Goal: Transaction & Acquisition: Purchase product/service

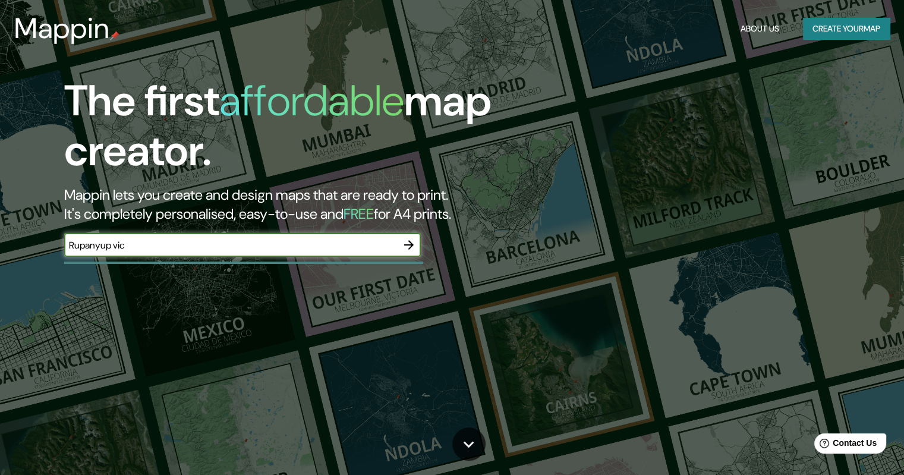
type input "Rupanyup vic"
click at [408, 247] on icon "button" at bounding box center [409, 245] width 14 height 14
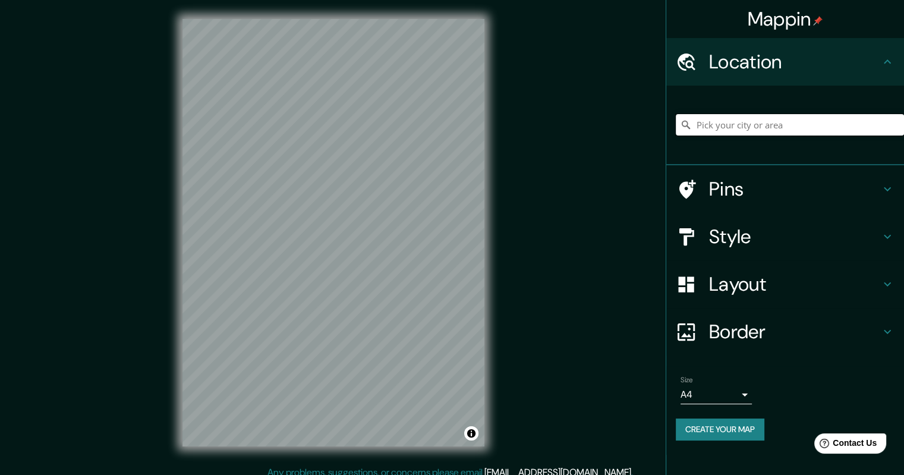
click at [726, 128] on input "Pick your city or area" at bounding box center [790, 124] width 228 height 21
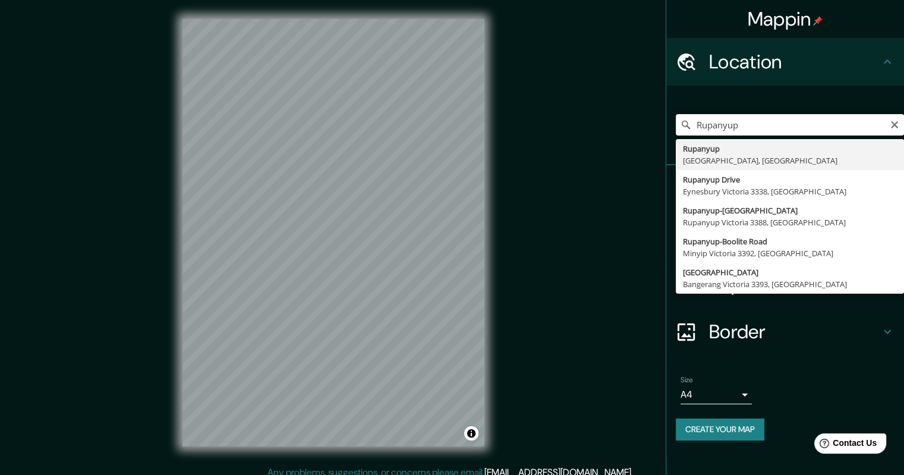
type input "Rupanyup, [GEOGRAPHIC_DATA], [GEOGRAPHIC_DATA]"
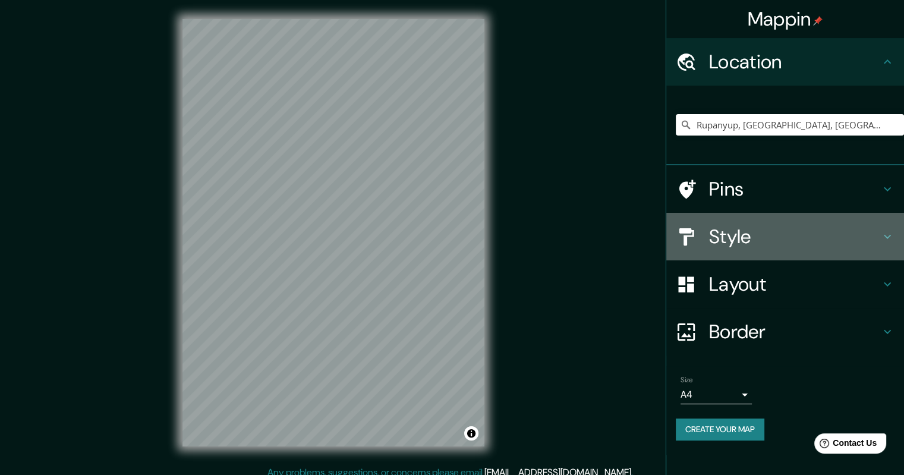
click at [881, 241] on icon at bounding box center [888, 236] width 14 height 14
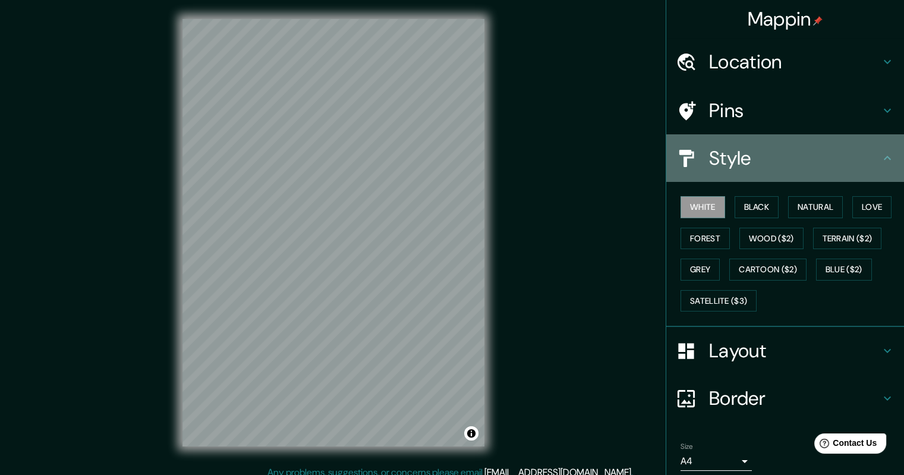
click at [875, 170] on div "Style" at bounding box center [785, 158] width 238 height 48
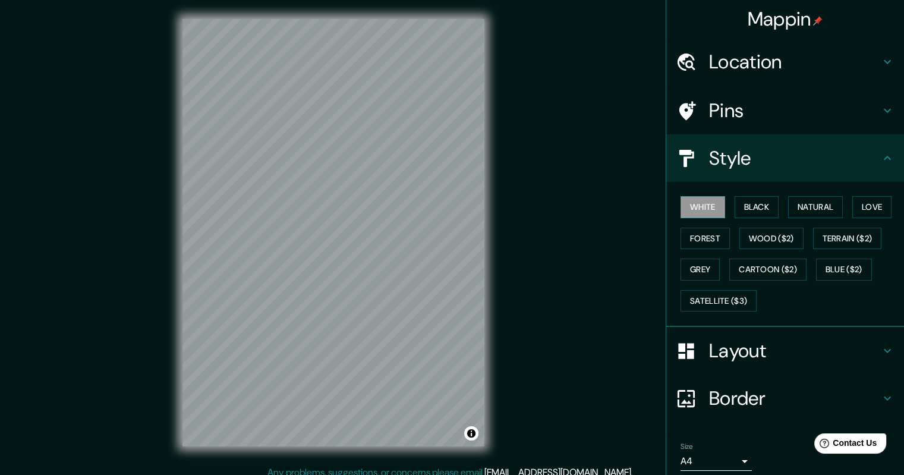
click at [884, 64] on icon at bounding box center [887, 62] width 7 height 4
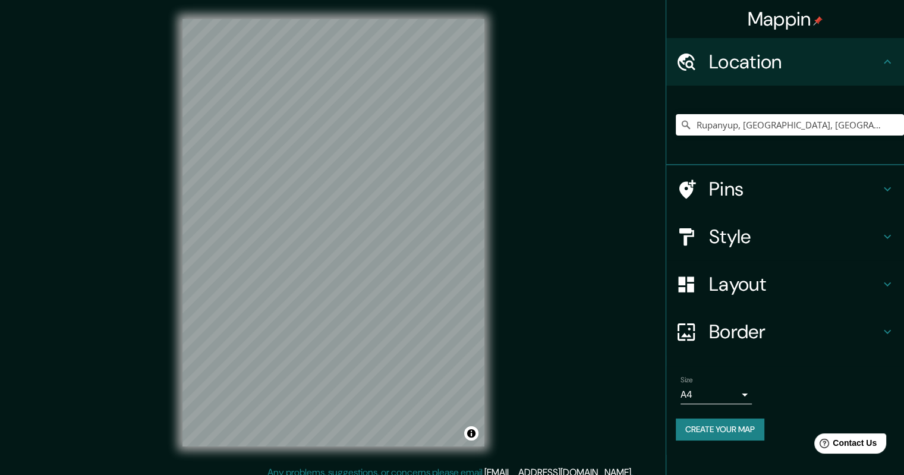
click at [879, 64] on h4 "Location" at bounding box center [794, 62] width 171 height 24
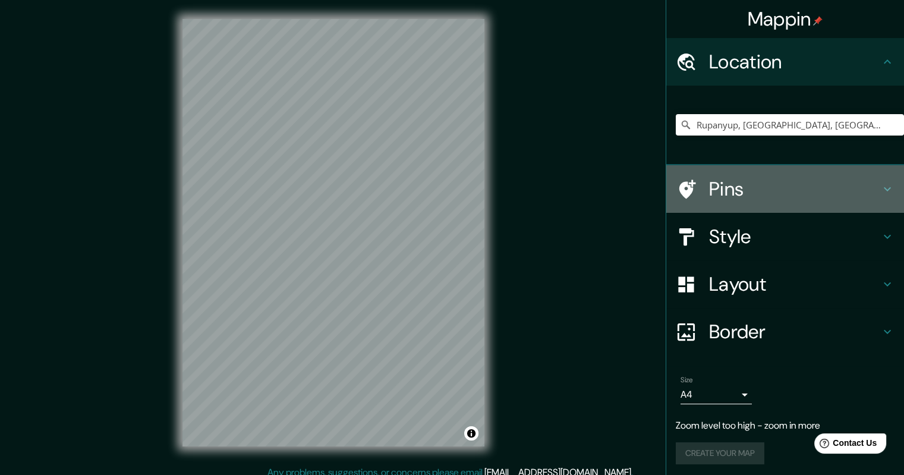
click at [881, 190] on icon at bounding box center [888, 189] width 14 height 14
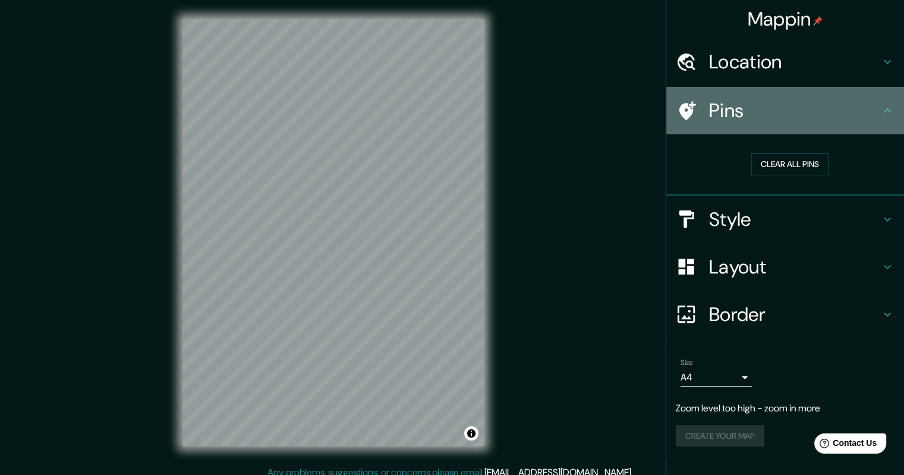
click at [709, 111] on h4 "Pins" at bounding box center [794, 111] width 171 height 24
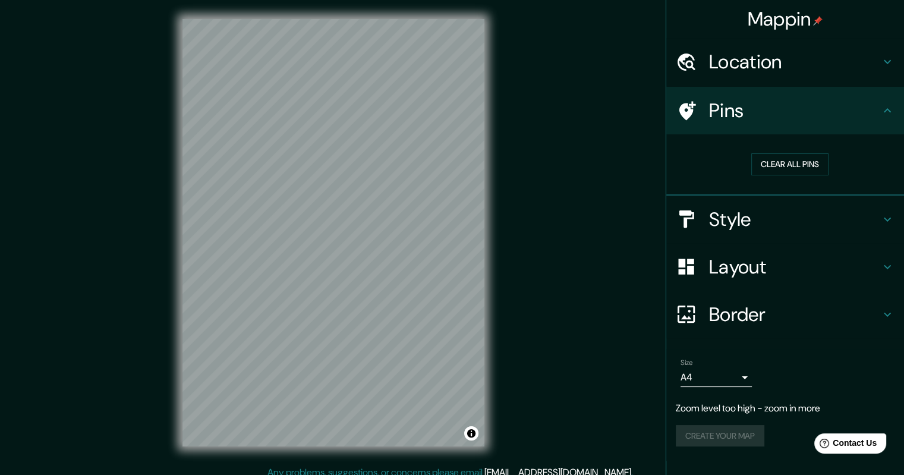
click at [692, 110] on icon at bounding box center [688, 110] width 17 height 19
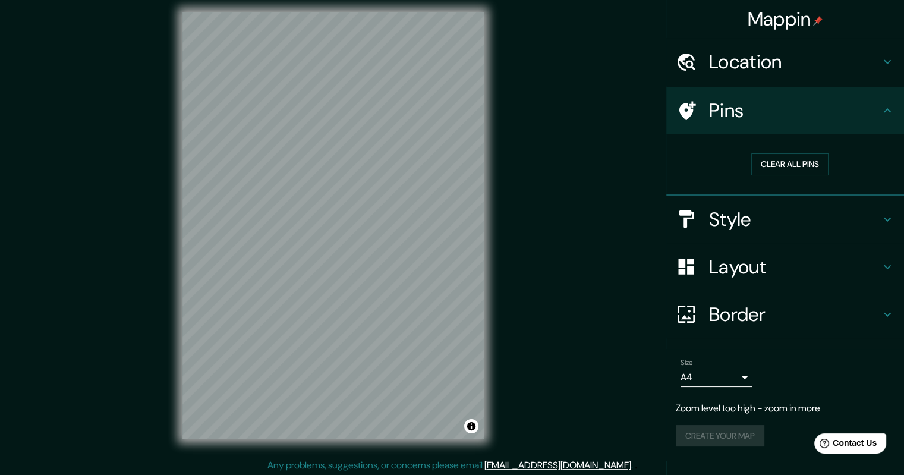
scroll to position [10, 0]
